Goal: Task Accomplishment & Management: Manage account settings

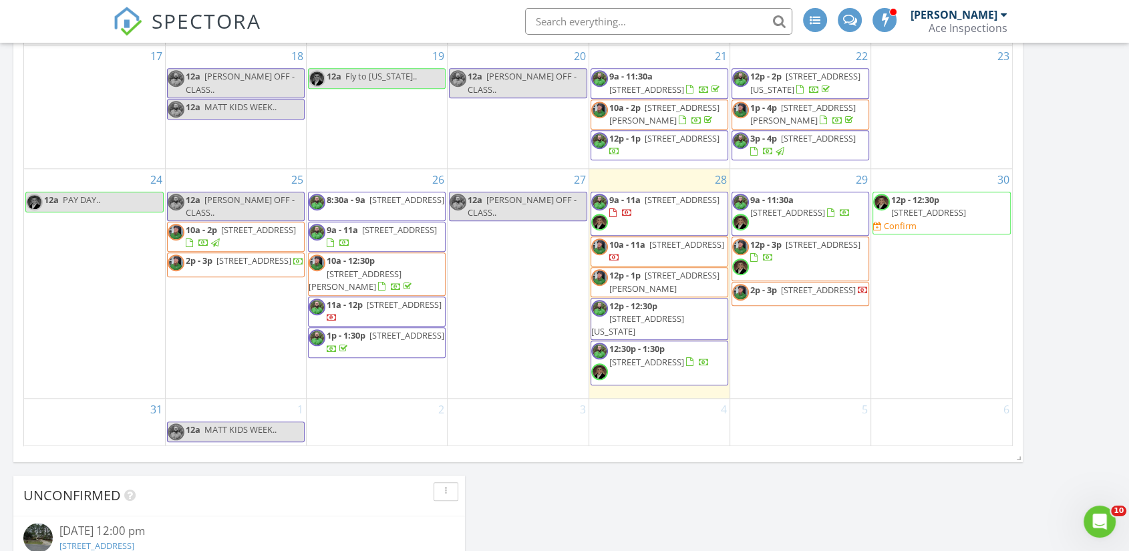
scroll to position [1774, 1153]
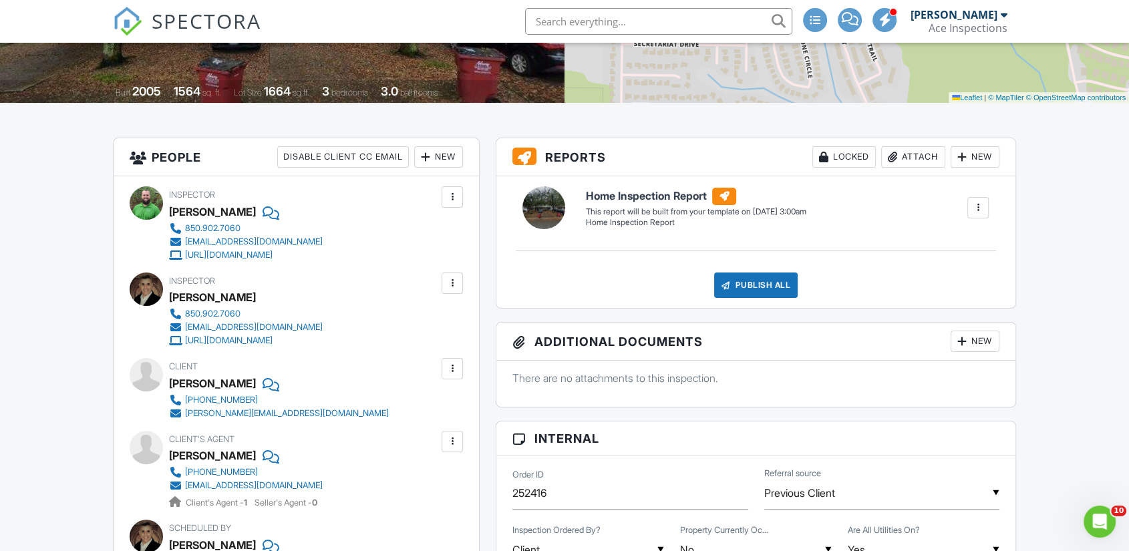
scroll to position [297, 0]
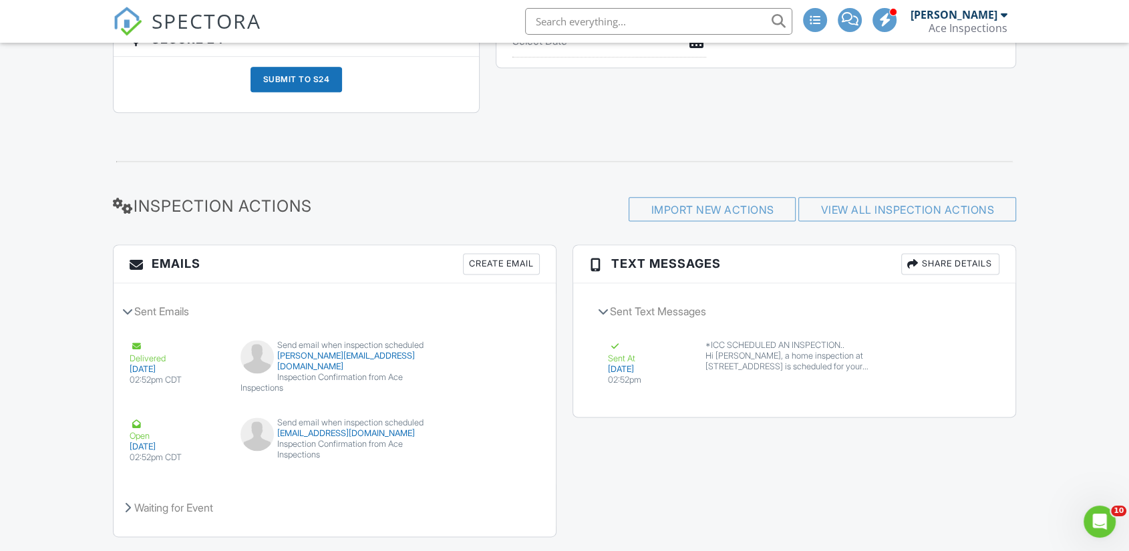
scroll to position [1742, 0]
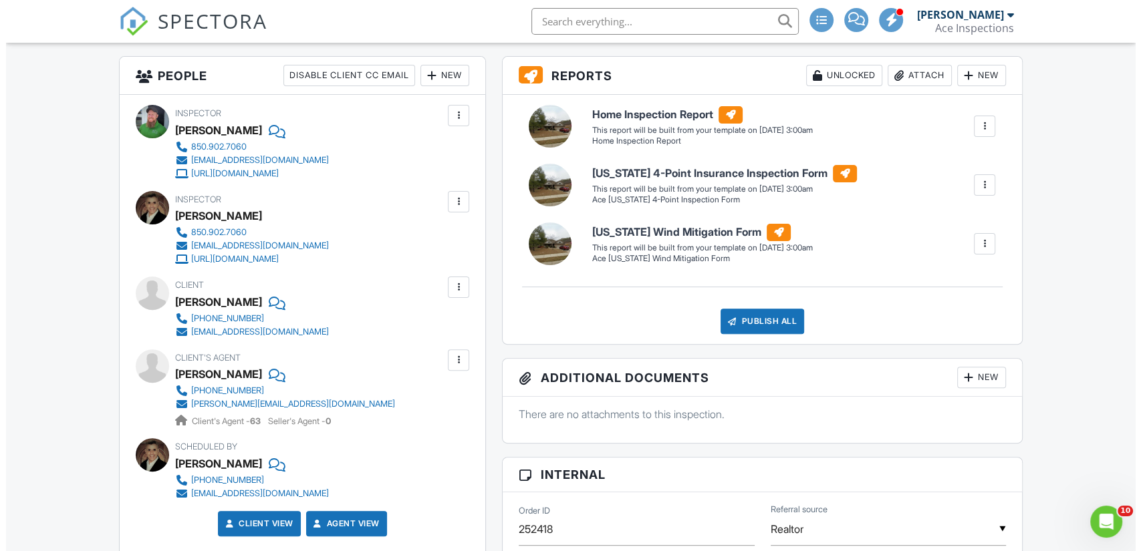
scroll to position [297, 0]
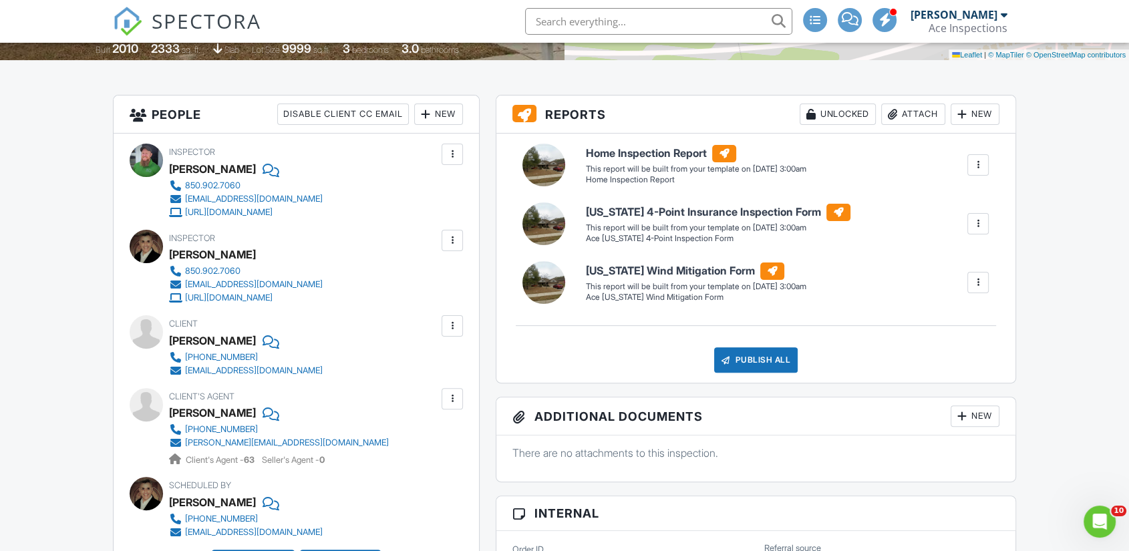
click at [451, 247] on div at bounding box center [452, 240] width 13 height 13
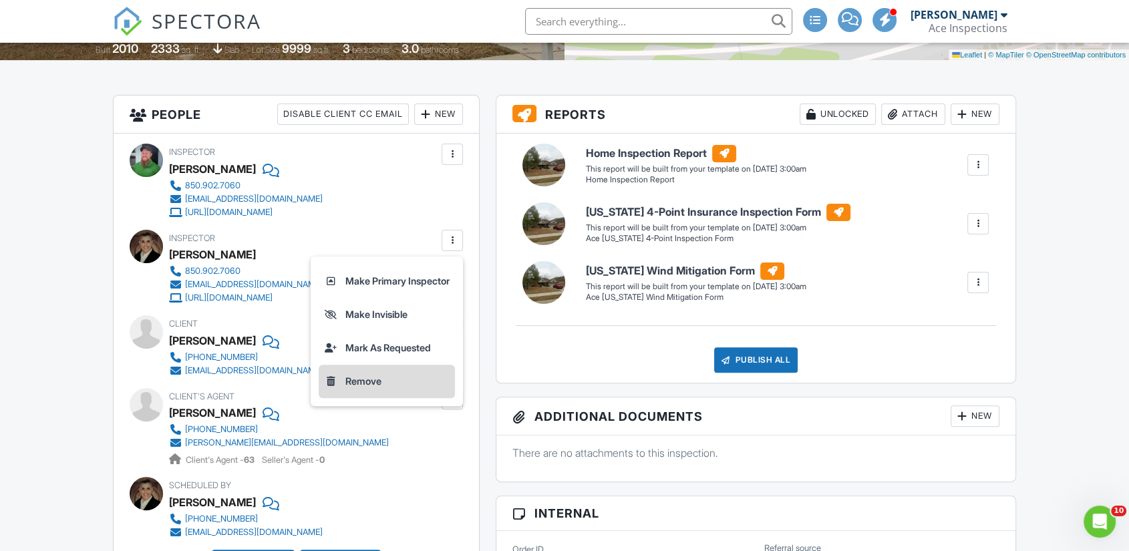
click at [374, 396] on li "Remove" at bounding box center [387, 381] width 136 height 33
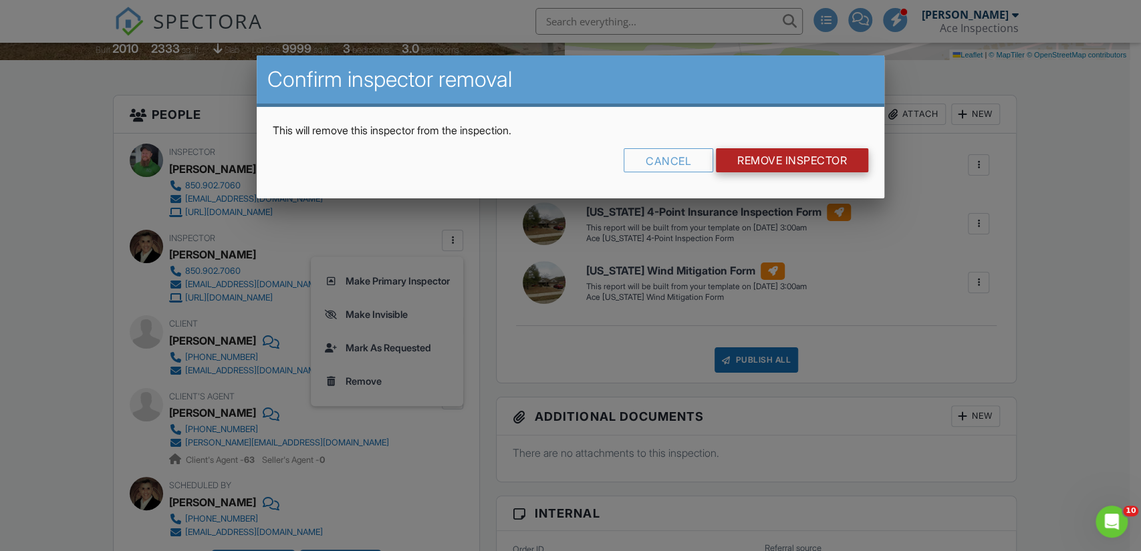
click at [750, 158] on input "Remove Inspector" at bounding box center [792, 160] width 152 height 24
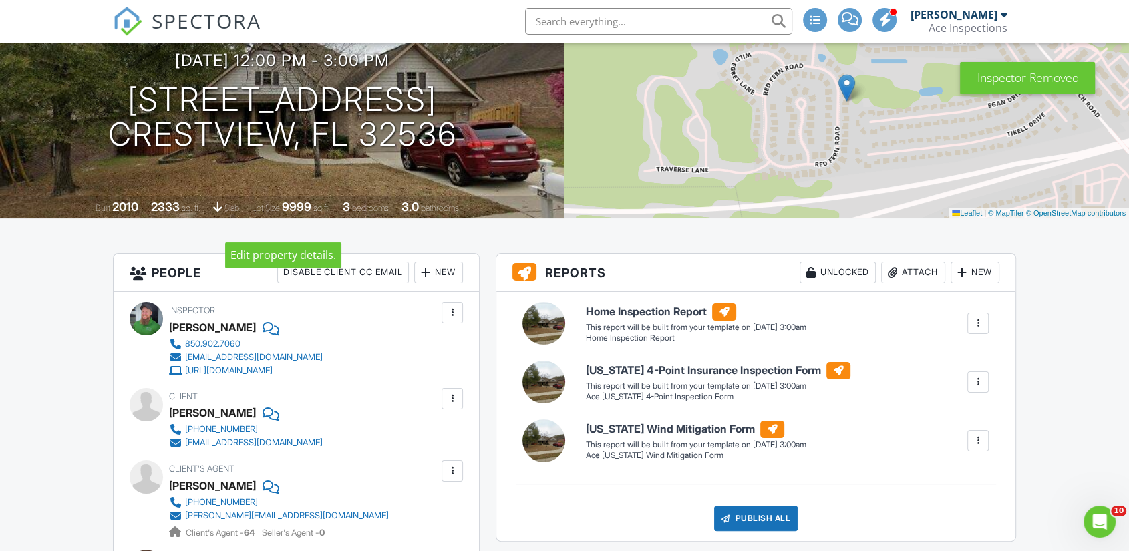
scroll to position [148, 0]
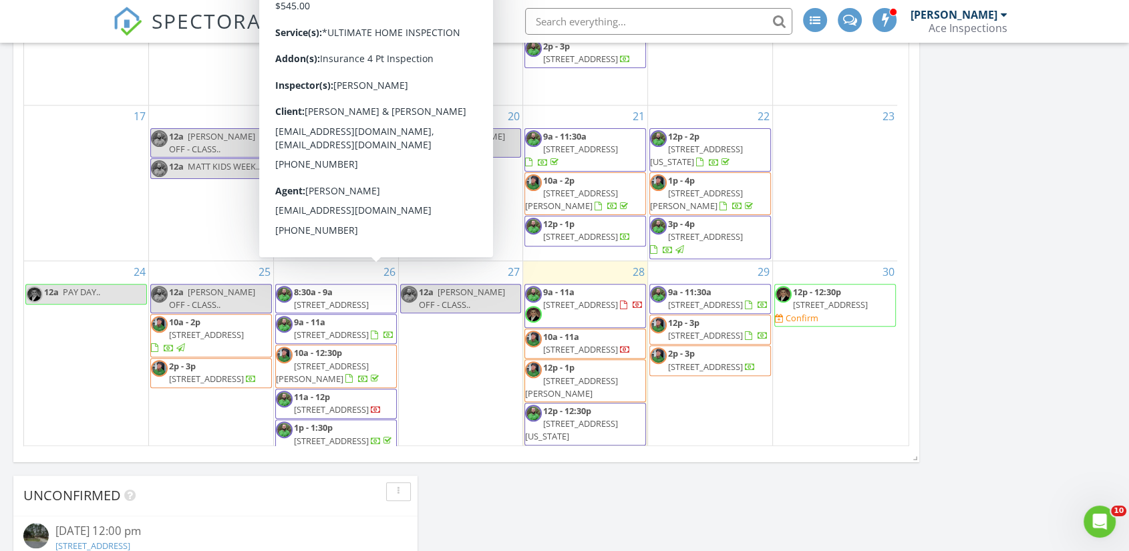
scroll to position [1774, 1153]
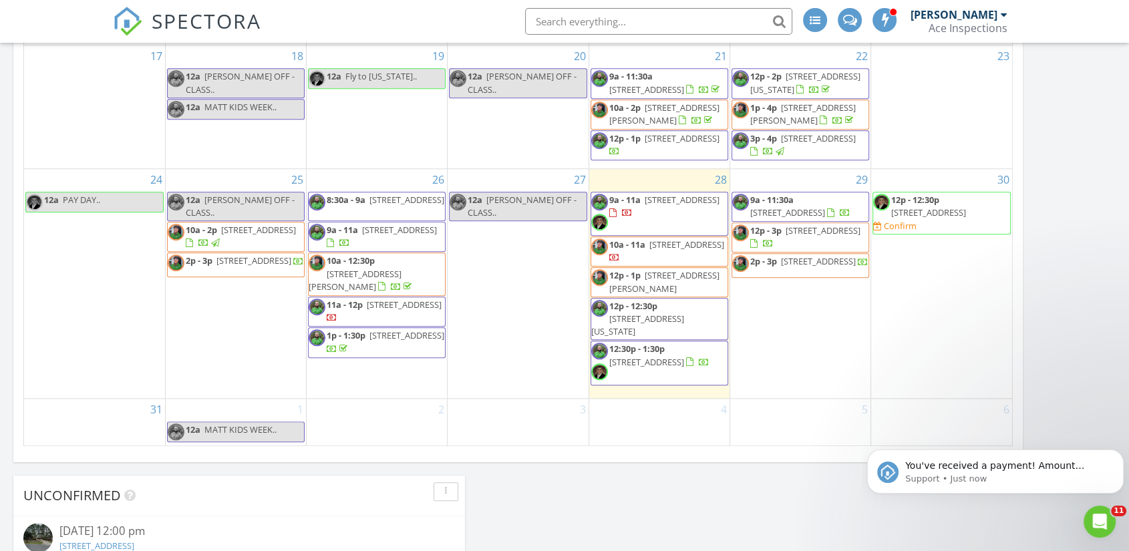
scroll to position [0, 0]
click at [989, 469] on p "You've received a payment! Amount $450.00 Fee $12.68 Net $437.32 Transaction # …" at bounding box center [1007, 466] width 202 height 13
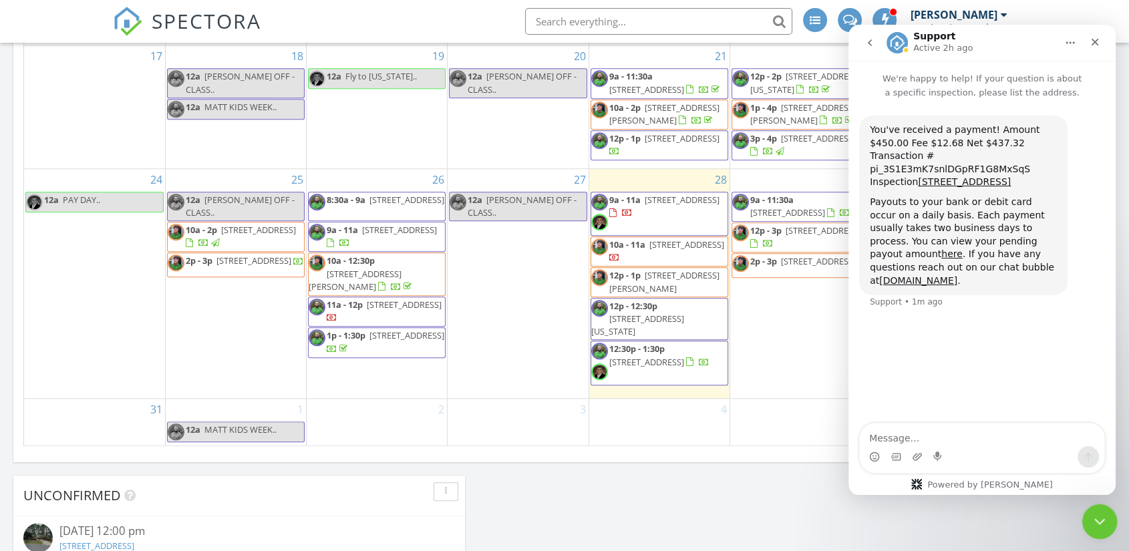
click at [1105, 521] on icon "Close Intercom Messenger" at bounding box center [1098, 520] width 16 height 16
